Goal: Book appointment/travel/reservation

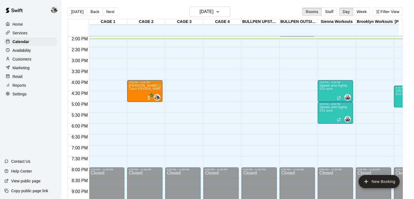
scroll to position [305, 0]
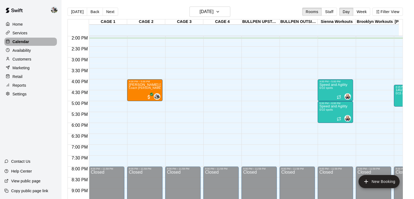
click at [36, 43] on div "Calendar" at bounding box center [30, 42] width 53 height 8
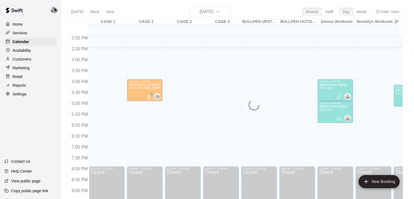
click at [332, 13] on div "[DATE] Back [DATE][DATE] Rooms Staff Day Week Filter View CAGE 1 13 Mon CAGE 2 …" at bounding box center [235, 106] width 335 height 199
click at [23, 30] on div "Services" at bounding box center [30, 33] width 53 height 8
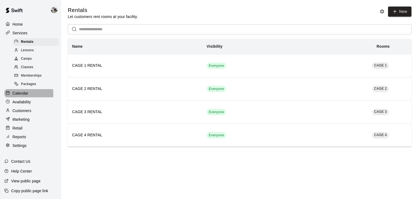
click at [22, 96] on p "Calendar" at bounding box center [21, 92] width 16 height 5
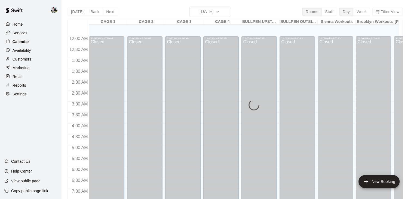
scroll to position [317, 0]
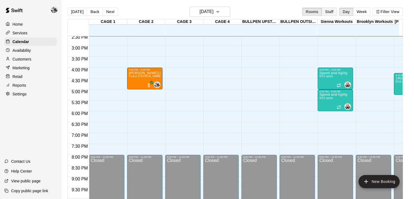
click at [331, 14] on button "Staff" at bounding box center [329, 12] width 16 height 8
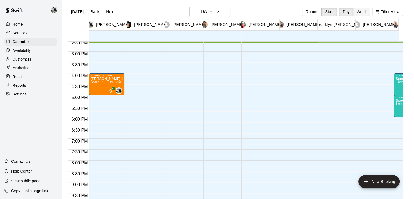
click at [364, 11] on button "Week" at bounding box center [361, 12] width 17 height 8
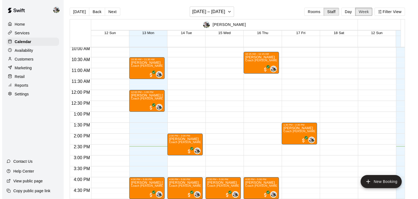
scroll to position [218, 0]
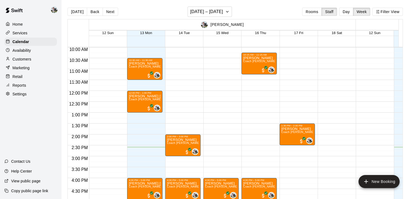
click at [299, 148] on div "1:30 PM – 2:30 PM [PERSON_NAME] Coach [PERSON_NAME] One on One (CAGE 2) 0" at bounding box center [297, 90] width 35 height 523
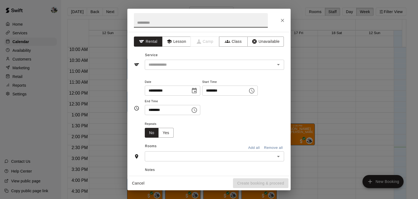
click at [182, 23] on input "text" at bounding box center [201, 20] width 134 height 14
type input "*"
click at [178, 39] on button "Lesson" at bounding box center [176, 41] width 29 height 10
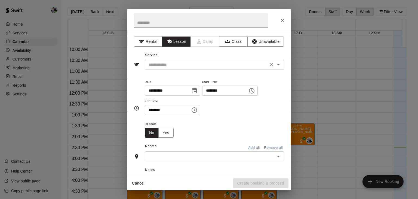
click at [172, 69] on div "​" at bounding box center [214, 65] width 139 height 10
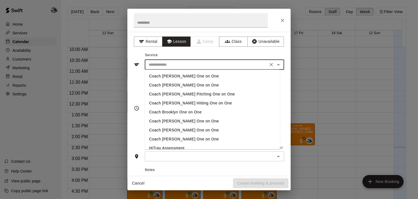
click at [172, 75] on li "Coach [PERSON_NAME] One on One" at bounding box center [212, 76] width 135 height 9
type input "**********"
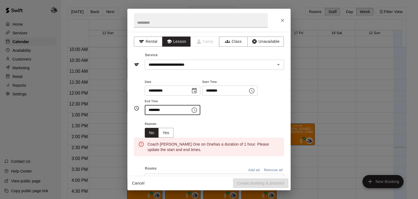
click at [159, 109] on input "********" at bounding box center [166, 110] width 42 height 10
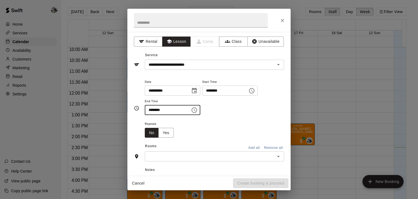
scroll to position [38, 0]
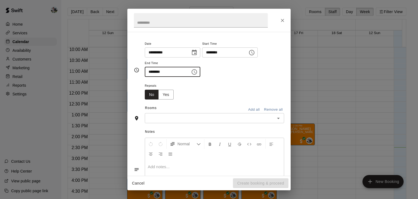
type input "********"
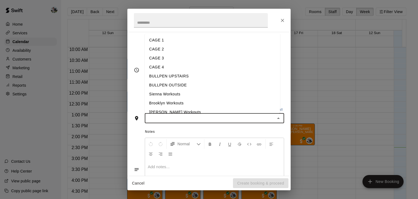
click at [182, 120] on input "text" at bounding box center [209, 118] width 127 height 7
click at [167, 69] on li "CAGE 4" at bounding box center [212, 67] width 135 height 9
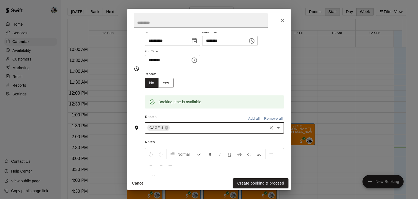
scroll to position [50, 0]
click at [167, 128] on icon at bounding box center [167, 128] width 4 height 4
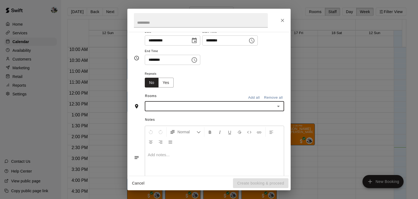
scroll to position [40, 0]
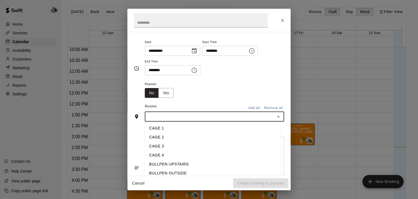
click at [167, 116] on input "text" at bounding box center [209, 116] width 127 height 7
click at [161, 136] on li "CAGE 2" at bounding box center [212, 137] width 135 height 9
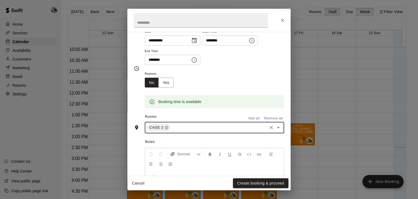
scroll to position [95, 0]
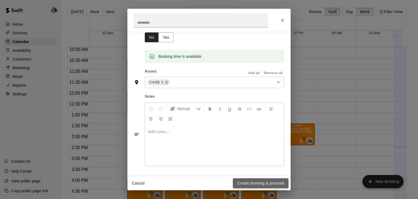
click at [256, 183] on button "Create booking & proceed" at bounding box center [261, 183] width 56 height 10
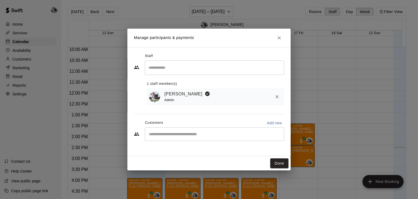
click at [184, 66] on input "Search staff" at bounding box center [214, 68] width 134 height 10
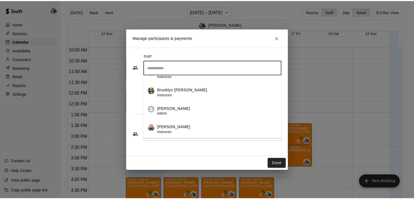
scroll to position [87, 0]
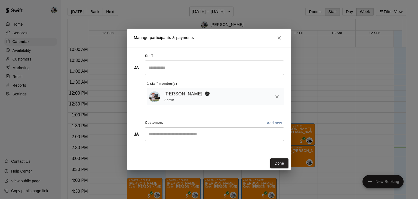
click at [135, 88] on div "​ 1 staff member(s) [PERSON_NAME] Admin" at bounding box center [209, 82] width 150 height 45
click at [170, 137] on div "​" at bounding box center [214, 134] width 139 height 14
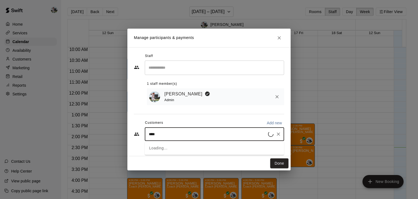
type input "*****"
click at [174, 147] on p "BOSTYN [PERSON_NAME]" at bounding box center [185, 147] width 51 height 6
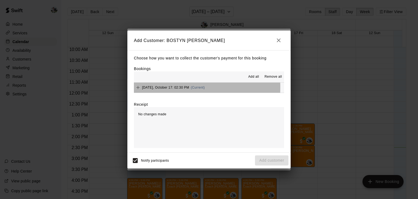
click at [143, 87] on span "[DATE], October 17: 02:30 PM" at bounding box center [165, 87] width 47 height 4
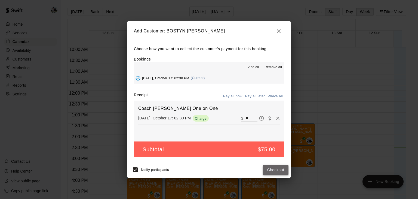
click at [271, 170] on button "Checkout" at bounding box center [276, 170] width 26 height 10
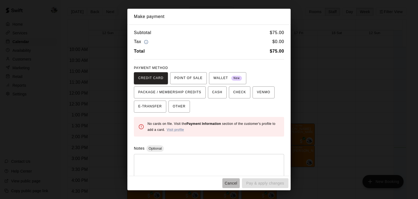
click at [233, 183] on button "Cancel" at bounding box center [230, 183] width 17 height 10
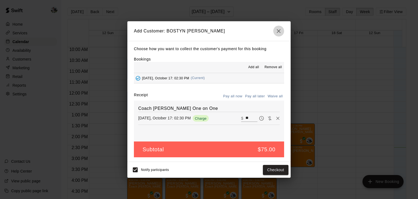
click at [280, 31] on icon "button" at bounding box center [278, 31] width 7 height 7
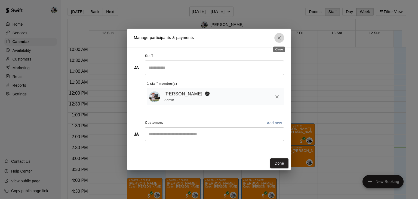
click at [278, 38] on icon "Close" at bounding box center [279, 37] width 5 height 5
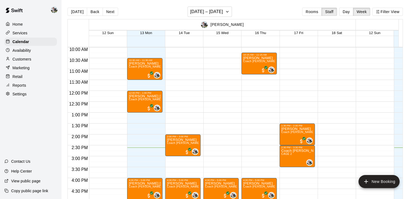
drag, startPoint x: 289, startPoint y: 151, endPoint x: 263, endPoint y: 146, distance: 26.4
click at [263, 146] on div "10:15 AM – 11:15 AM [PERSON_NAME] Coach [PERSON_NAME] One on One (CAGE 2) 0 4:0…" at bounding box center [258, 90] width 35 height 523
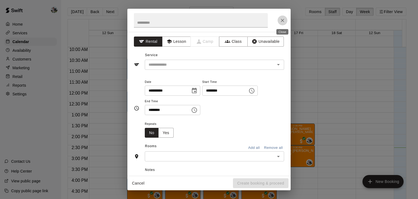
click at [284, 20] on icon "Close" at bounding box center [282, 20] width 5 height 5
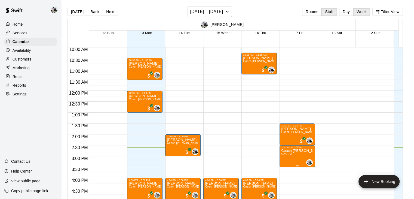
click at [289, 151] on p "Coach [PERSON_NAME] One on One" at bounding box center [297, 151] width 32 height 0
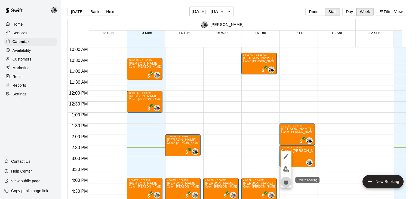
click at [284, 183] on icon "delete" at bounding box center [286, 182] width 7 height 7
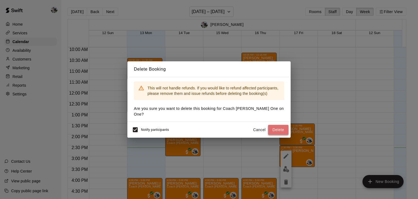
click at [282, 128] on button "Delete" at bounding box center [278, 130] width 20 height 10
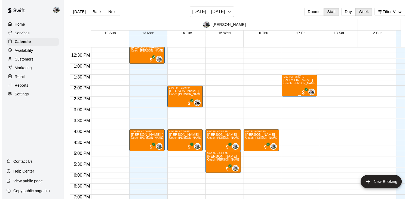
scroll to position [258, 0]
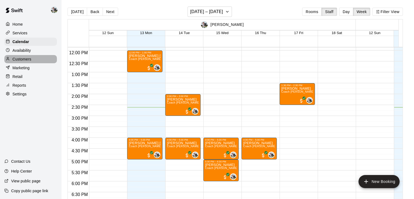
click at [22, 62] on p "Customers" at bounding box center [22, 58] width 19 height 5
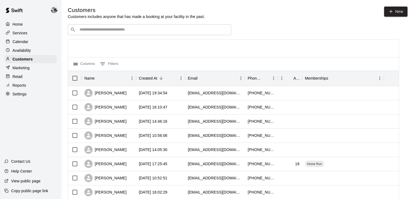
drag, startPoint x: 109, startPoint y: 36, endPoint x: 126, endPoint y: 27, distance: 19.0
click at [126, 27] on div "​ ​" at bounding box center [149, 29] width 163 height 11
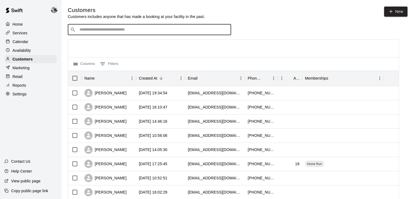
click at [126, 27] on input "Search customers by name or email" at bounding box center [153, 29] width 151 height 5
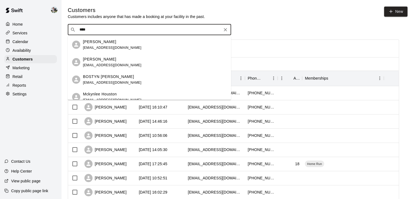
type input "*****"
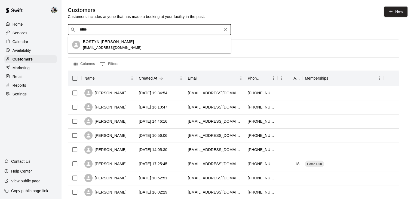
click at [133, 45] on div "BOSTYN [PERSON_NAME] [EMAIL_ADDRESS][DOMAIN_NAME]" at bounding box center [155, 45] width 144 height 12
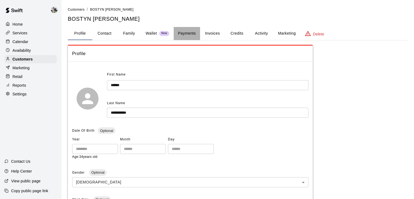
click at [187, 35] on button "Payments" at bounding box center [187, 33] width 26 height 13
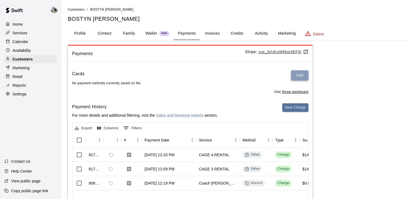
click at [306, 74] on button "Add" at bounding box center [299, 75] width 17 height 10
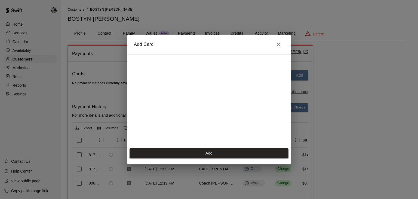
scroll to position [108, 0]
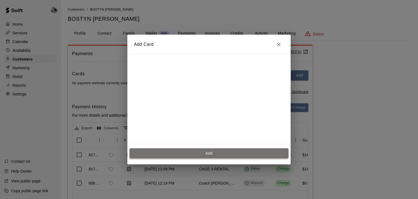
click at [208, 154] on button "Add" at bounding box center [209, 153] width 159 height 10
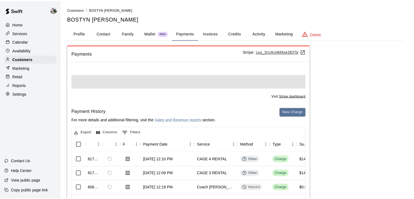
scroll to position [0, 0]
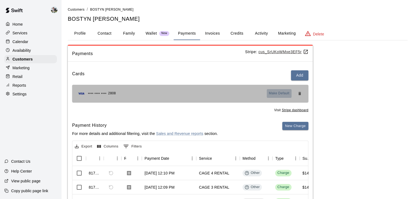
click at [271, 91] on span "Make Default" at bounding box center [279, 93] width 21 height 5
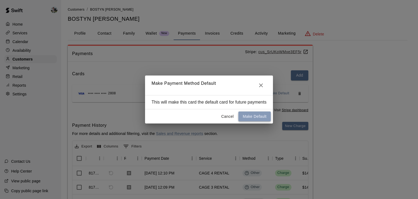
click at [254, 117] on button "Make Default" at bounding box center [254, 116] width 32 height 10
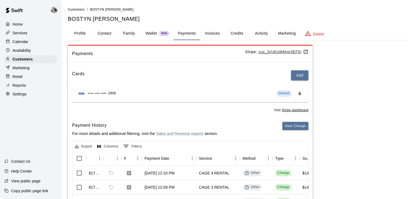
click at [26, 46] on div "Calendar" at bounding box center [30, 42] width 53 height 8
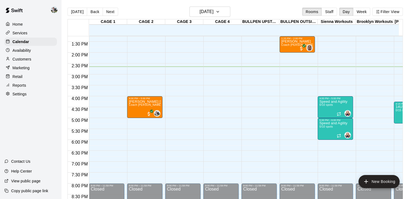
scroll to position [288, 0]
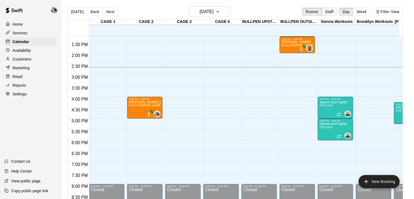
click at [334, 10] on button "Staff" at bounding box center [329, 12] width 16 height 8
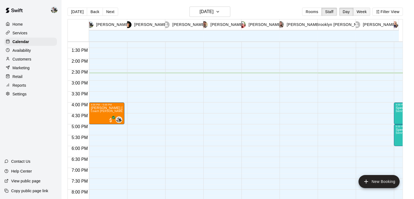
click at [361, 11] on button "Week" at bounding box center [361, 12] width 17 height 8
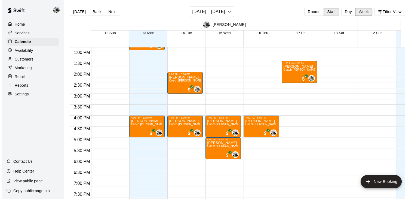
scroll to position [280, 0]
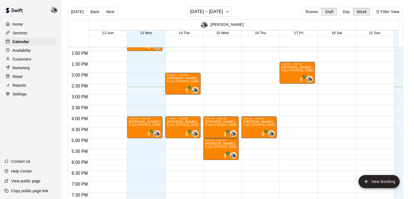
click at [288, 86] on div "1:30 PM – 2:30 PM [PERSON_NAME] Coach [PERSON_NAME] One on One (CAGE 2) 0" at bounding box center [297, 29] width 35 height 523
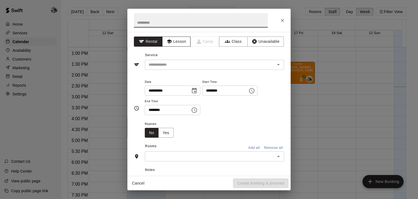
click at [180, 39] on button "Lesson" at bounding box center [176, 41] width 29 height 10
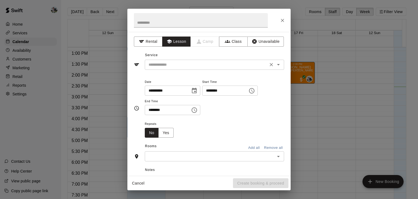
click at [176, 60] on div "​" at bounding box center [214, 65] width 139 height 10
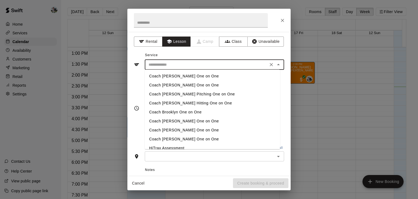
click at [176, 74] on li "Coach [PERSON_NAME] One on One" at bounding box center [212, 76] width 135 height 9
type input "**********"
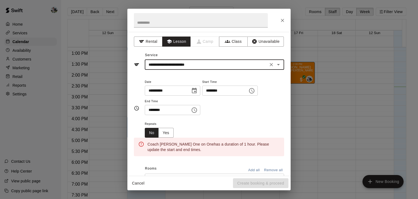
click at [157, 110] on input "********" at bounding box center [166, 110] width 42 height 10
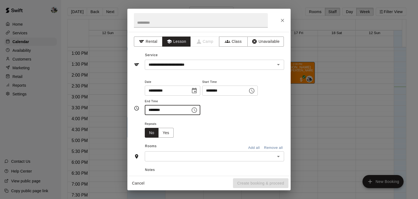
click at [160, 151] on div "​" at bounding box center [214, 156] width 139 height 10
type input "********"
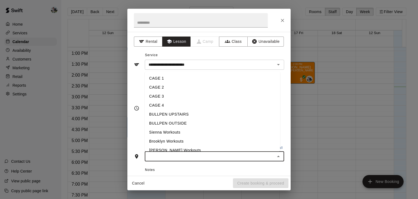
click at [169, 90] on li "CAGE 2" at bounding box center [212, 87] width 135 height 9
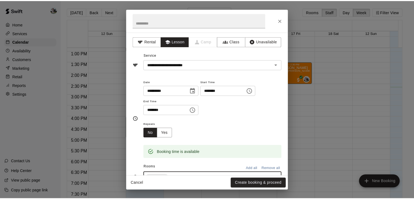
scroll to position [55, 0]
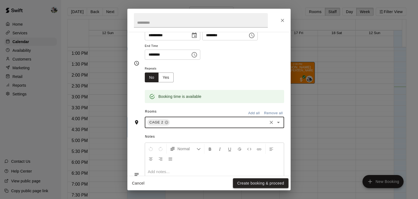
click at [246, 182] on button "Create booking & proceed" at bounding box center [261, 183] width 56 height 10
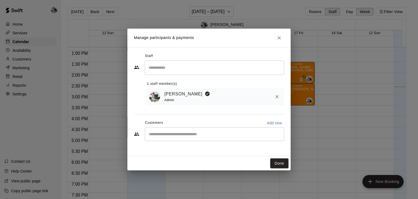
click at [179, 130] on div "​" at bounding box center [214, 134] width 139 height 14
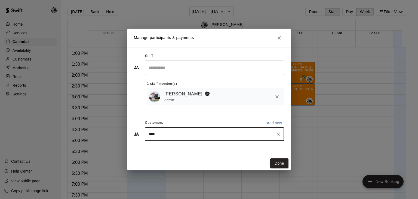
type input "*****"
click at [188, 148] on p "BOSTYN [PERSON_NAME]" at bounding box center [185, 147] width 51 height 6
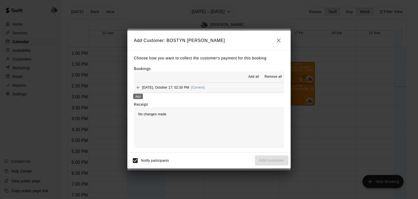
click at [139, 87] on icon "Add" at bounding box center [137, 87] width 5 height 5
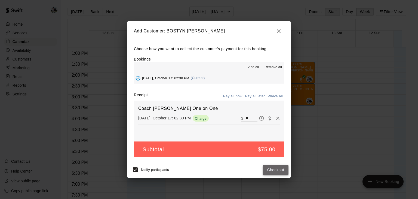
click at [273, 169] on button "Checkout" at bounding box center [276, 170] width 26 height 10
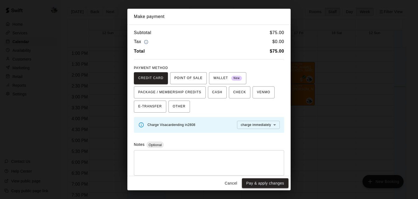
click at [266, 181] on button "Pay & apply changes" at bounding box center [265, 183] width 47 height 10
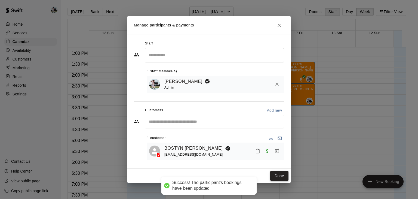
click at [279, 176] on button "Done" at bounding box center [279, 176] width 18 height 10
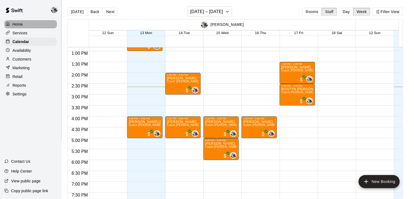
click at [17, 24] on p "Home" at bounding box center [18, 24] width 10 height 5
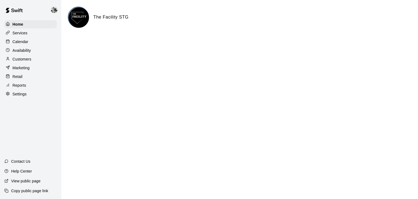
click at [19, 41] on p "Calendar" at bounding box center [21, 41] width 16 height 5
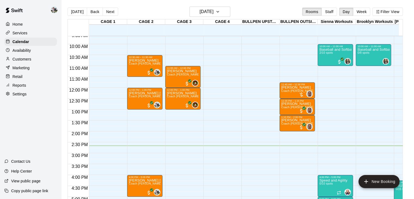
scroll to position [209, 0]
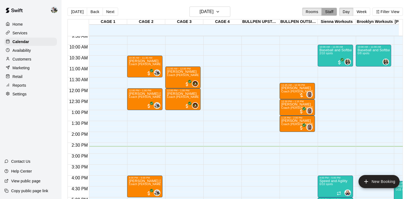
click at [333, 9] on button "Staff" at bounding box center [329, 12] width 16 height 8
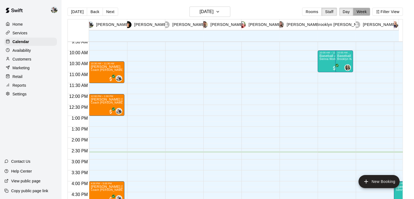
click at [361, 13] on button "Week" at bounding box center [361, 12] width 17 height 8
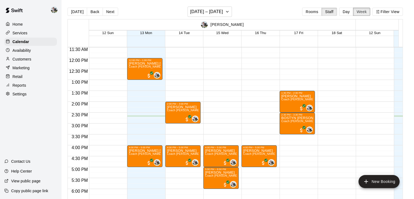
scroll to position [251, 0]
